Goal: Information Seeking & Learning: Check status

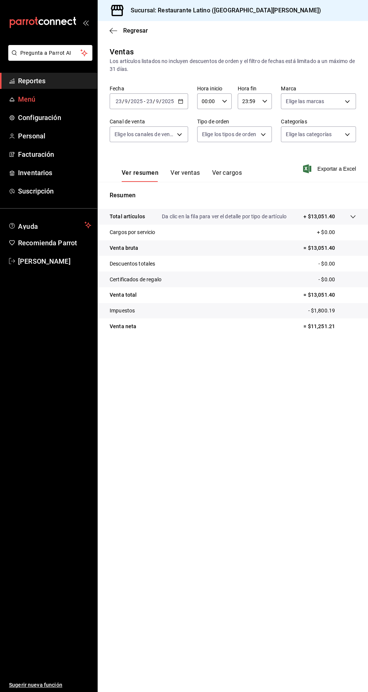
click at [59, 95] on span "Menú" at bounding box center [54, 99] width 73 height 10
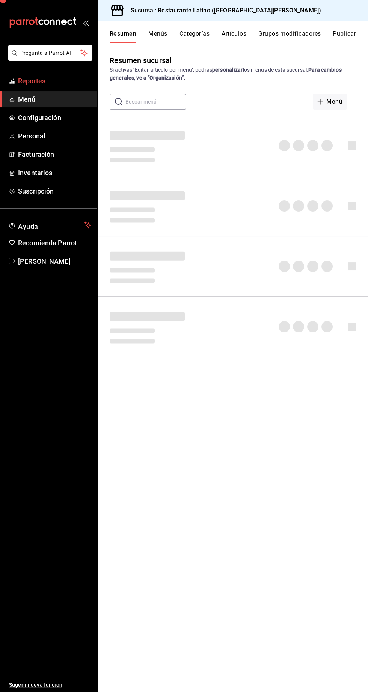
click at [61, 84] on span "Reportes" at bounding box center [54, 81] width 73 height 10
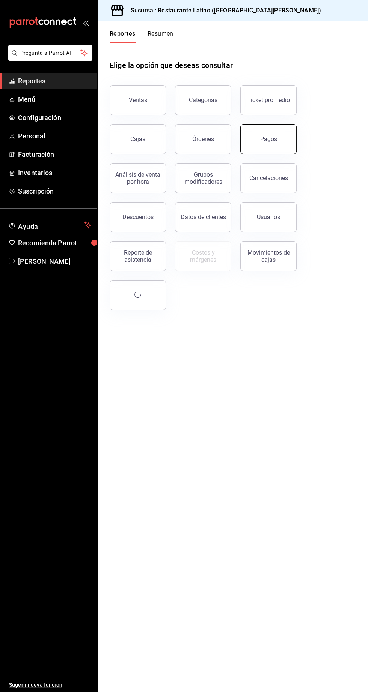
click at [284, 150] on button "Pagos" at bounding box center [268, 139] width 56 height 30
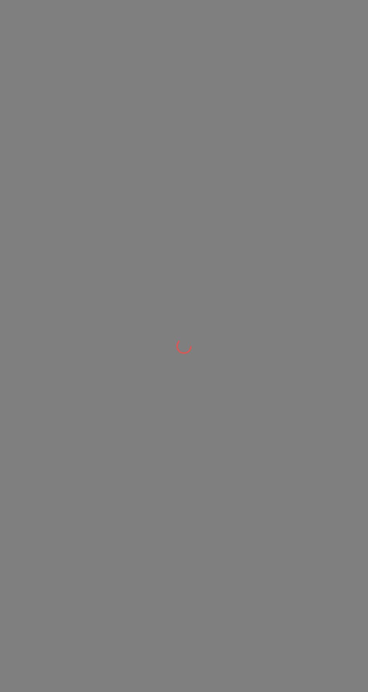
click at [9, 571] on div at bounding box center [184, 346] width 368 height 692
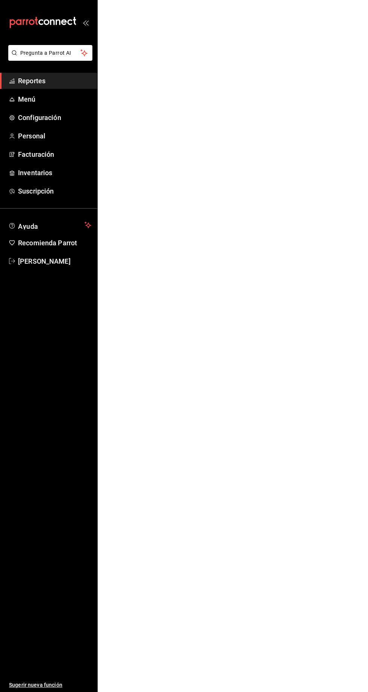
click at [361, 0] on html "Pregunta a Parrot AI Reportes Menú Configuración Personal Facturación Inventari…" at bounding box center [184, 0] width 368 height 0
